Goal: Task Accomplishment & Management: Manage account settings

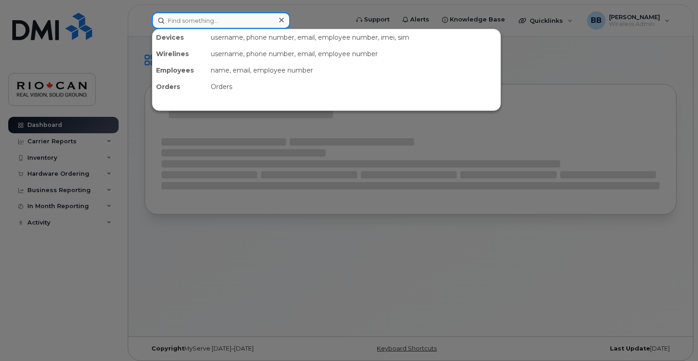
click at [268, 25] on input at bounding box center [221, 20] width 138 height 16
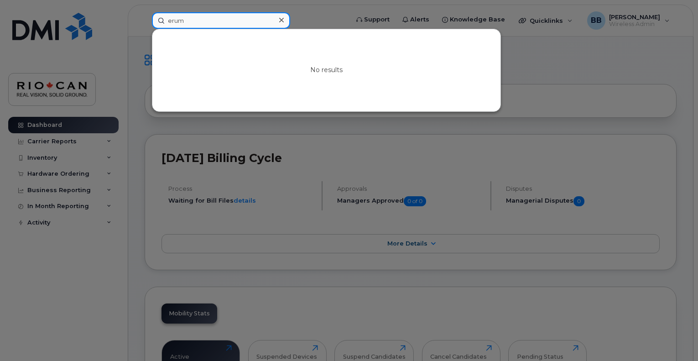
type input "erum"
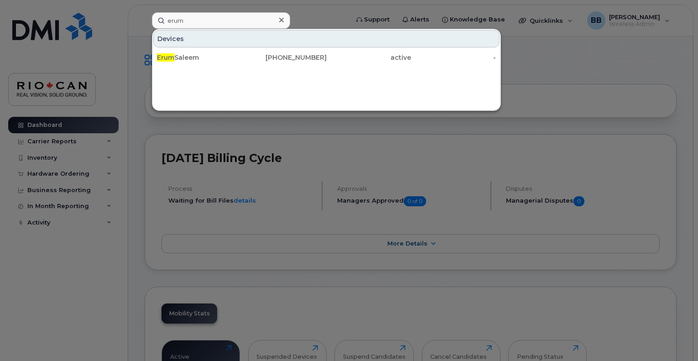
click at [243, 48] on div "Erum Saleem 437-424-6631 active -" at bounding box center [326, 57] width 348 height 18
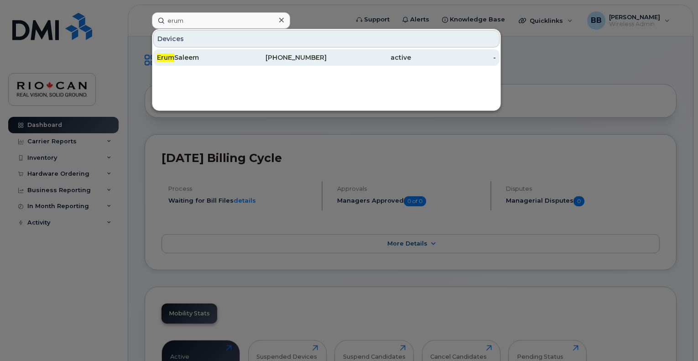
click at [241, 52] on div "Erum Saleem" at bounding box center [199, 57] width 85 height 16
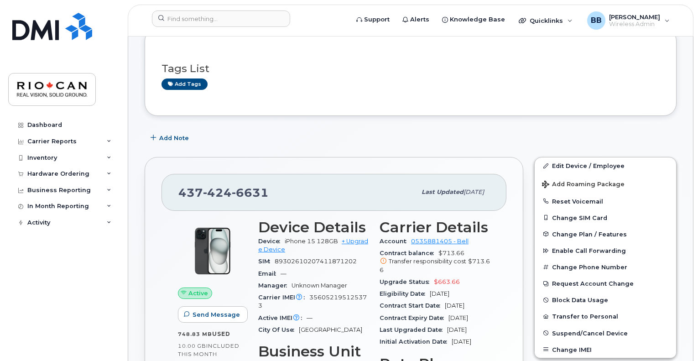
scroll to position [57, 0]
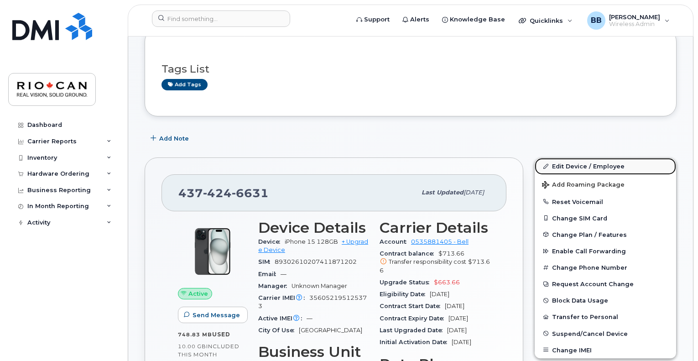
click at [582, 168] on link "Edit Device / Employee" at bounding box center [604, 166] width 141 height 16
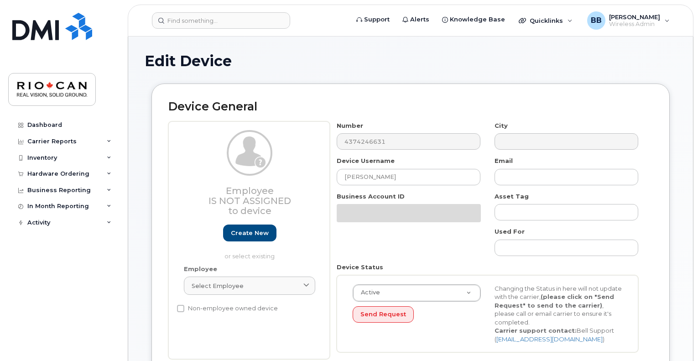
select select "162881"
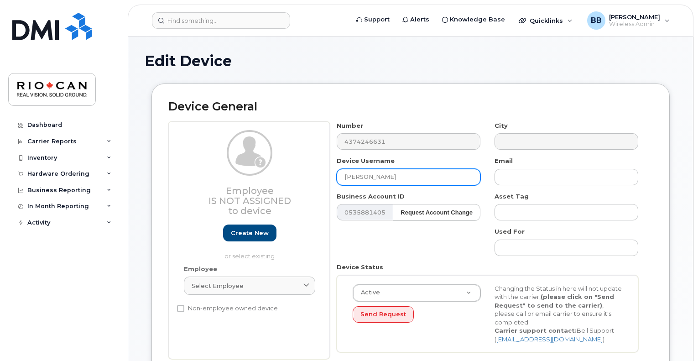
click at [347, 178] on input "[PERSON_NAME]" at bounding box center [409, 177] width 144 height 16
click at [344, 176] on input "[PERSON_NAME]" at bounding box center [409, 177] width 144 height 16
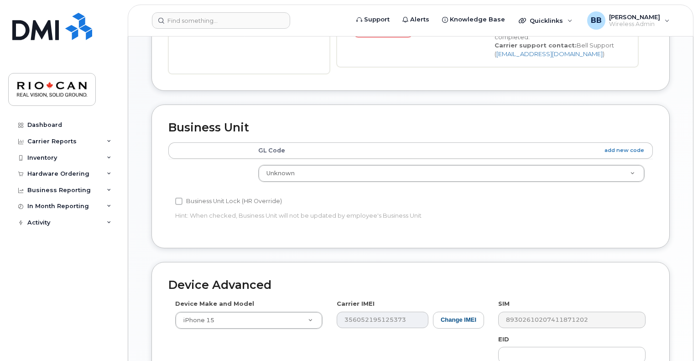
scroll to position [456, 0]
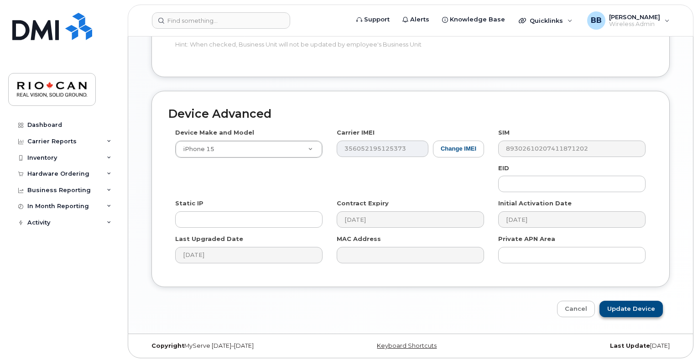
type input "Terminated - [PERSON_NAME]"
click at [611, 309] on input "Update Device" at bounding box center [630, 309] width 63 height 17
type input "Saving..."
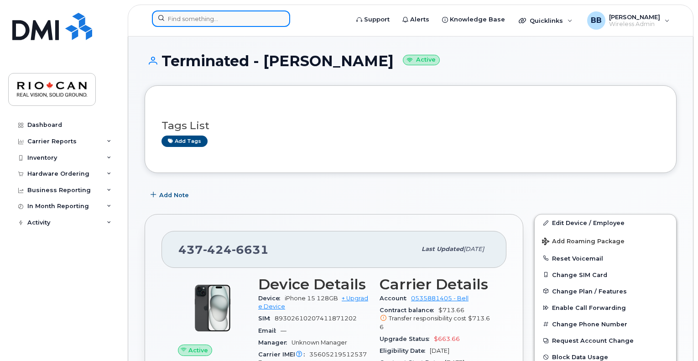
click at [222, 21] on input at bounding box center [221, 18] width 138 height 16
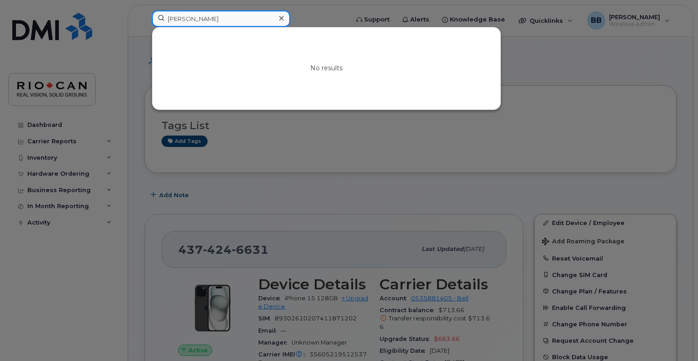
type input "nikola"
